Goal: Task Accomplishment & Management: Manage account settings

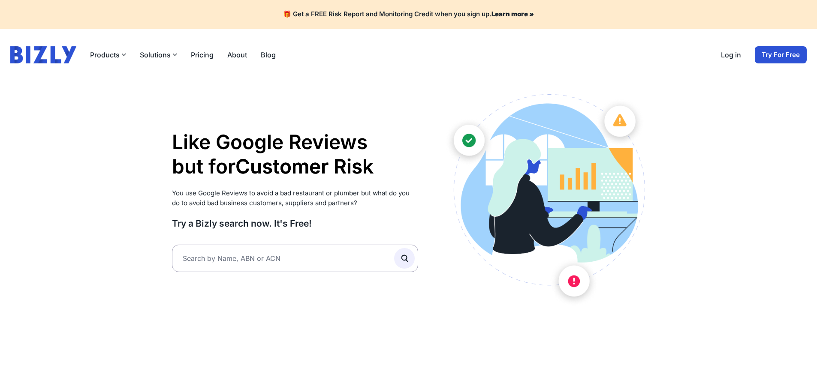
click at [733, 56] on link "Log in" at bounding box center [731, 55] width 20 height 10
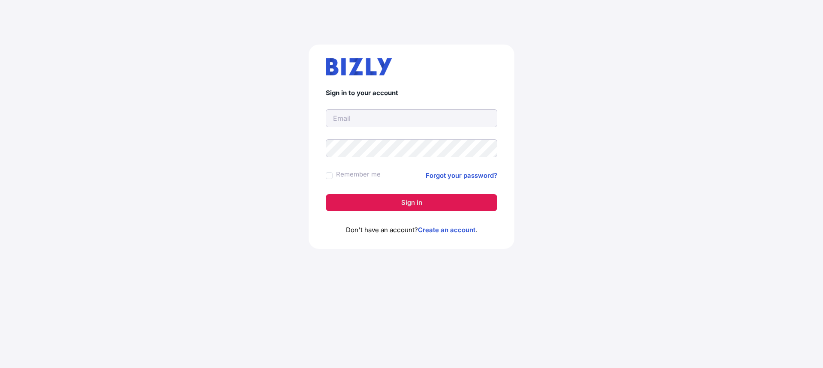
type input "[EMAIL_ADDRESS][DOMAIN_NAME]"
click at [405, 204] on button "Sign in" at bounding box center [411, 202] width 171 height 17
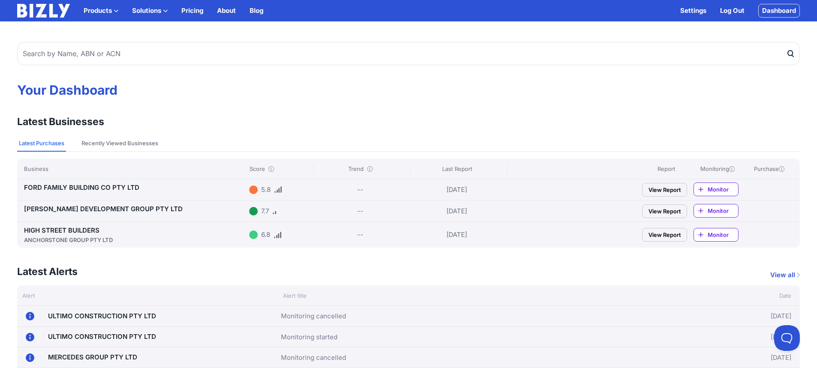
click at [58, 228] on link "HIGH STREET BUILDERS ANCHORSTONE GROUP PTY LTD" at bounding box center [135, 235] width 222 height 18
click at [63, 207] on link "[PERSON_NAME] DEVELOPMENT GROUP PTY LTD" at bounding box center [103, 209] width 159 height 8
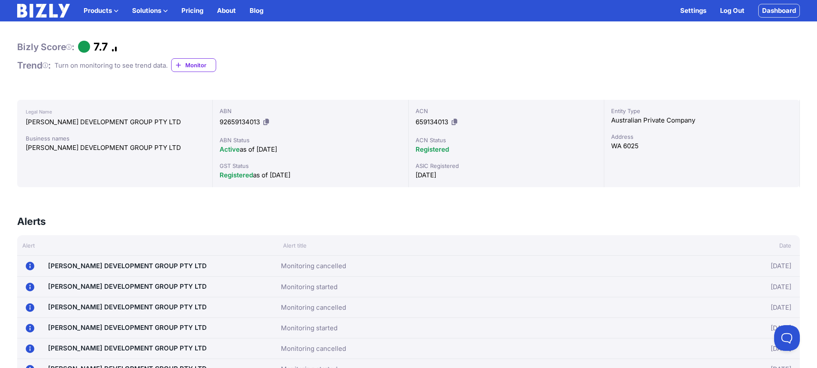
scroll to position [43, 0]
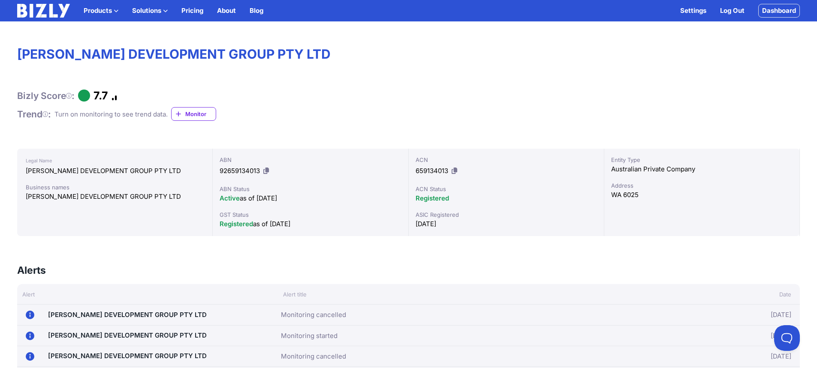
click at [190, 115] on span "Monitor" at bounding box center [200, 114] width 30 height 9
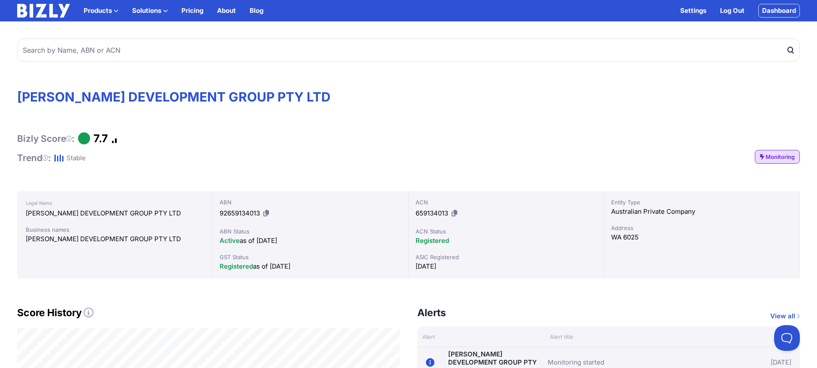
click at [784, 155] on span "Monitoring" at bounding box center [779, 157] width 29 height 9
